Goal: Information Seeking & Learning: Check status

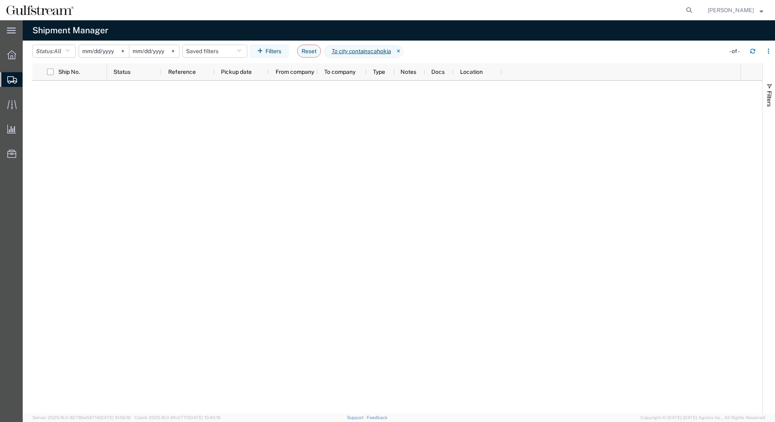
click at [108, 52] on input "[DATE]" at bounding box center [104, 51] width 50 height 12
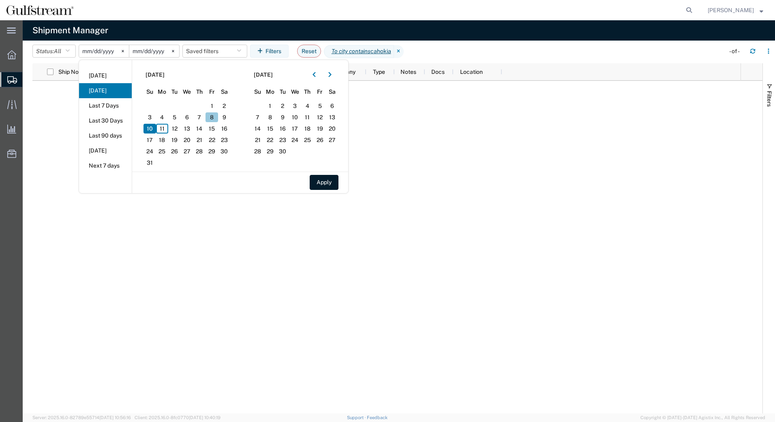
click at [214, 116] on span "8" at bounding box center [212, 117] width 13 height 10
click at [329, 180] on button "Apply" at bounding box center [324, 182] width 29 height 15
type input "[DATE]"
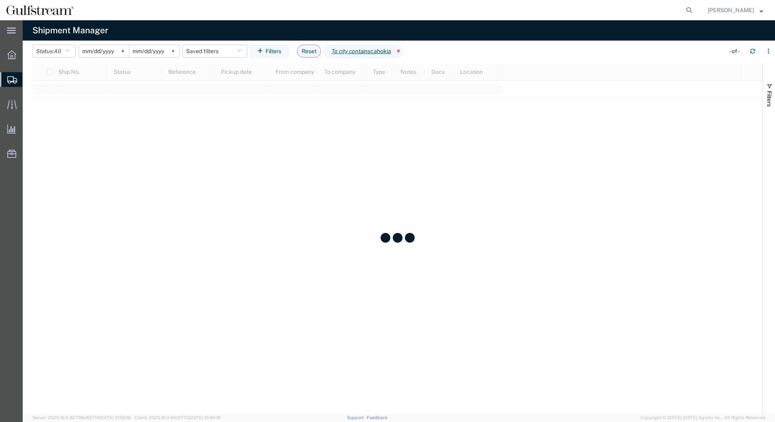
click at [404, 51] on icon at bounding box center [399, 51] width 10 height 13
click at [281, 49] on button "Filters" at bounding box center [269, 51] width 39 height 13
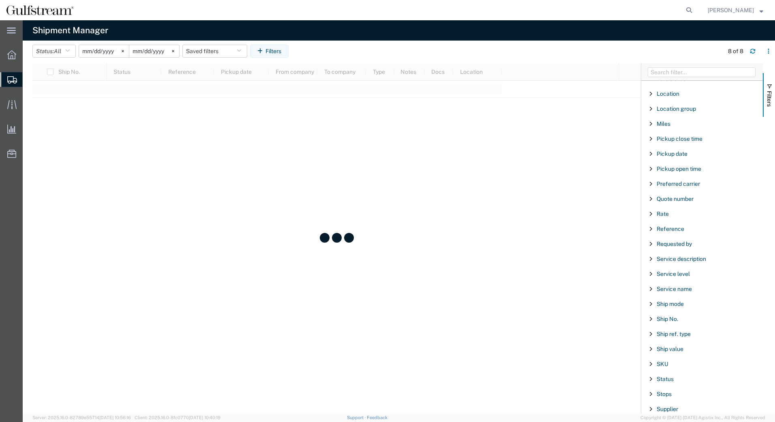
scroll to position [564, 0]
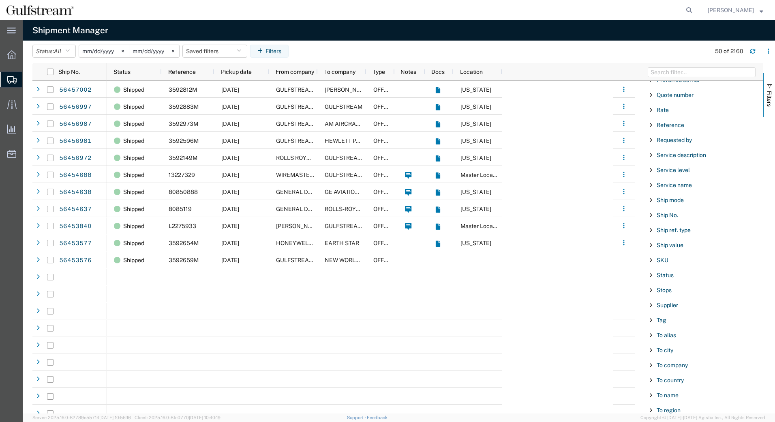
scroll to position [658, 0]
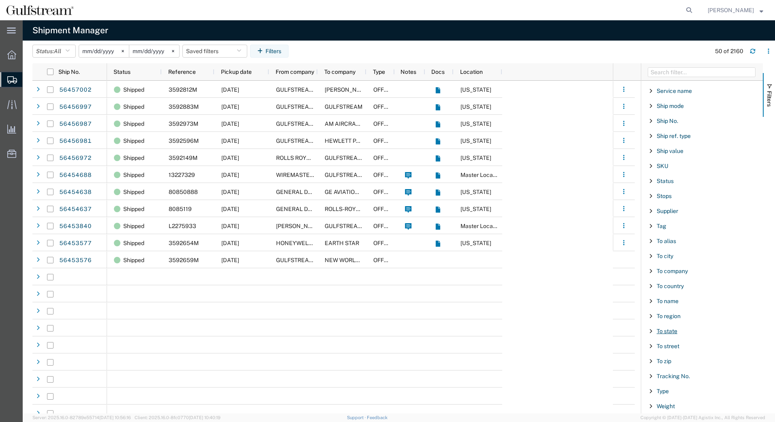
click at [674, 332] on span "To state" at bounding box center [667, 331] width 21 height 6
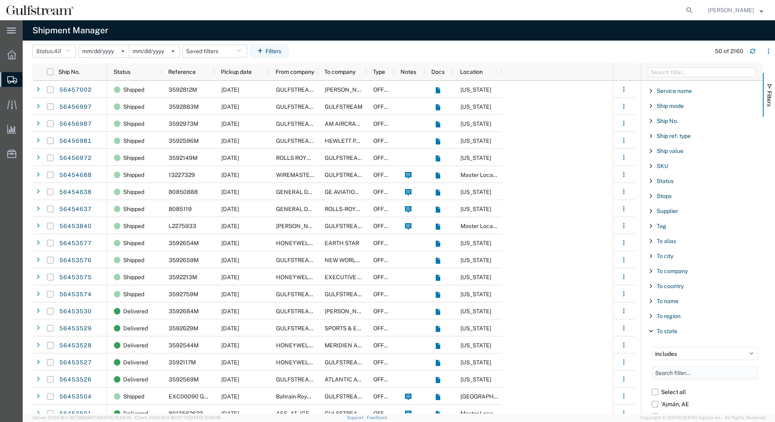
click at [675, 376] on input "Filter List 66 Filters" at bounding box center [705, 372] width 106 height 13
type input "misso"
click at [656, 404] on label "[US_STATE], [GEOGRAPHIC_DATA]" at bounding box center [705, 404] width 106 height 12
click input "[US_STATE], [GEOGRAPHIC_DATA]" at bounding box center [0, 0] width 0 height 0
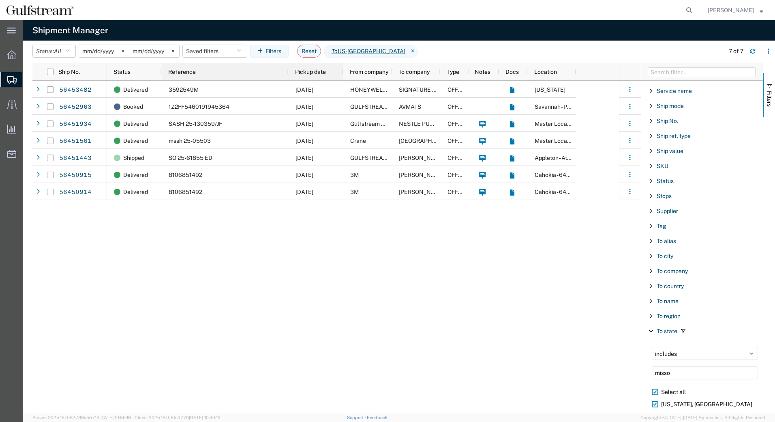
drag, startPoint x: 216, startPoint y: 71, endPoint x: 292, endPoint y: 65, distance: 76.1
click at [290, 65] on div at bounding box center [288, 71] width 3 height 17
